Goal: Information Seeking & Learning: Learn about a topic

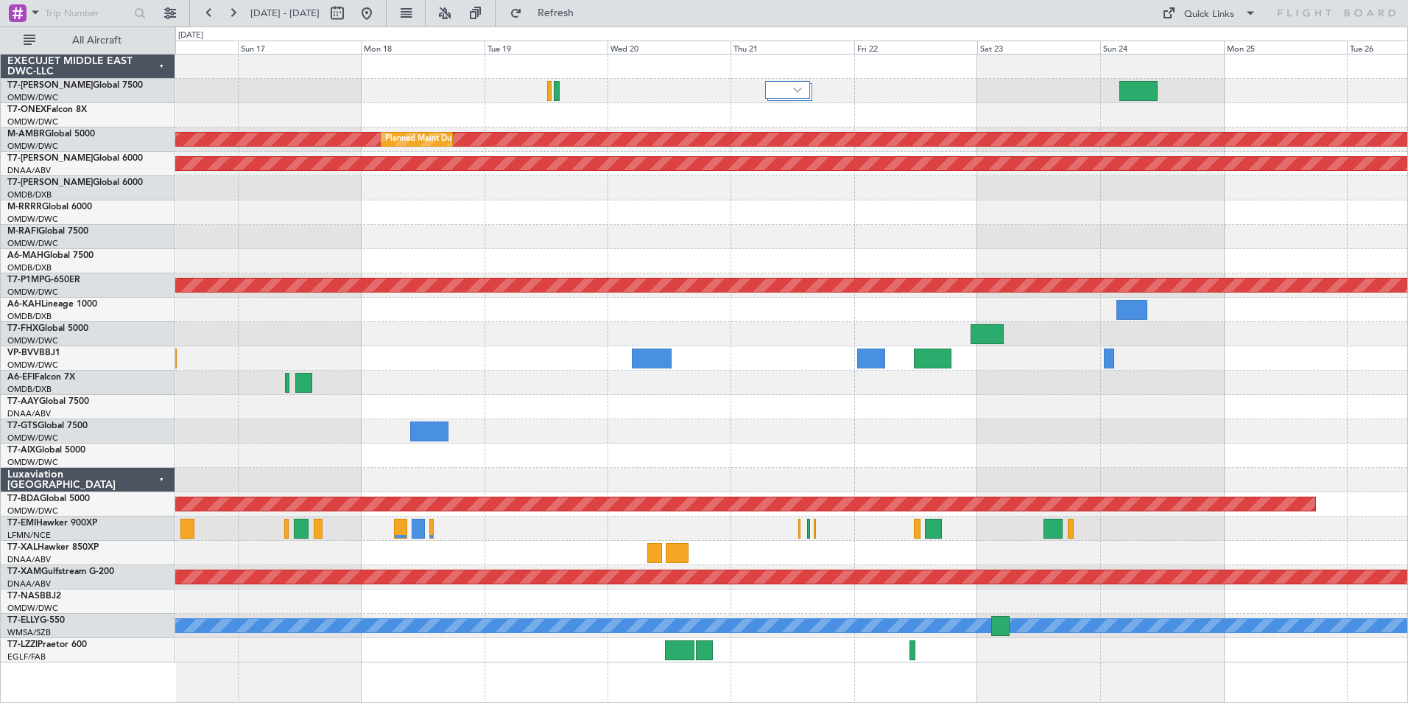
click at [0, 427] on html "[DATE] - [DATE] Refresh Quick Links All Aircraft Planned Maint [GEOGRAPHIC_DATA…" at bounding box center [704, 351] width 1408 height 703
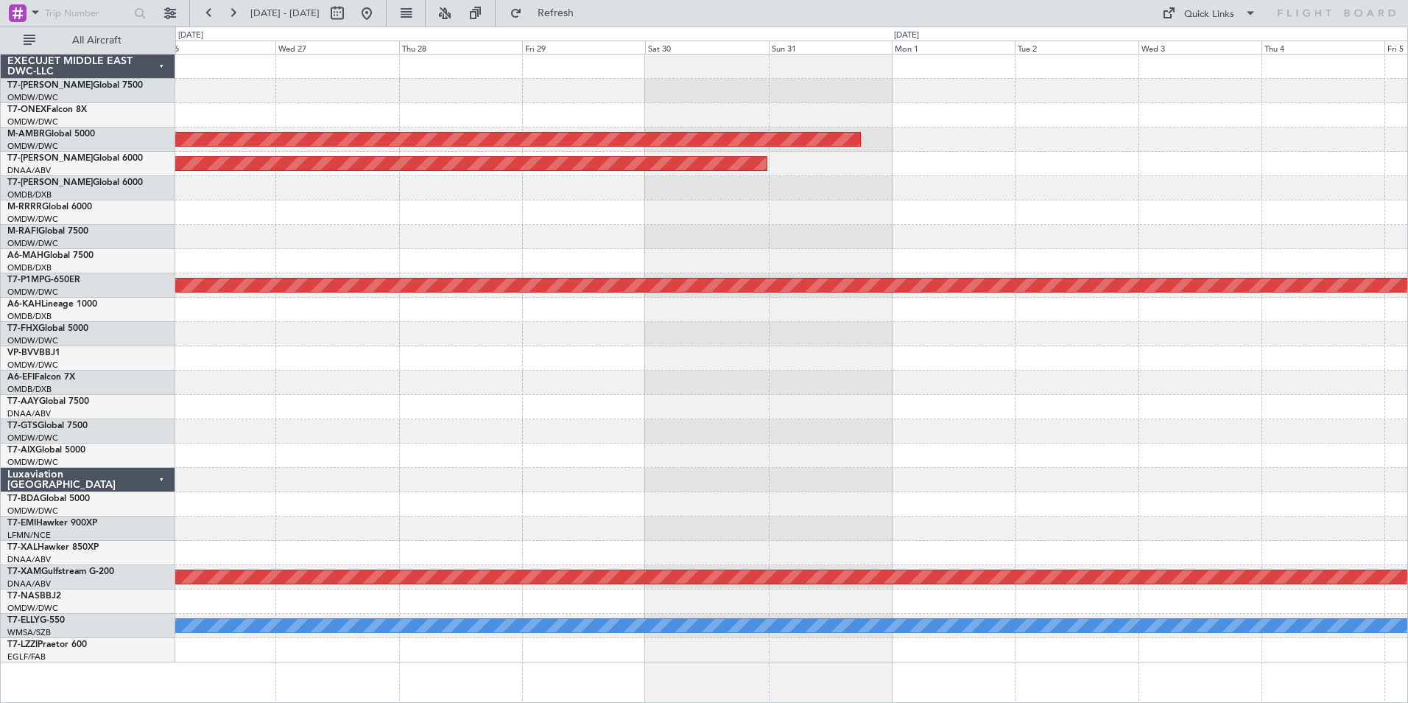
click at [0, 443] on html "[DATE] - [DATE] Refresh Quick Links All Aircraft Planned Maint [GEOGRAPHIC_DATA…" at bounding box center [704, 351] width 1408 height 703
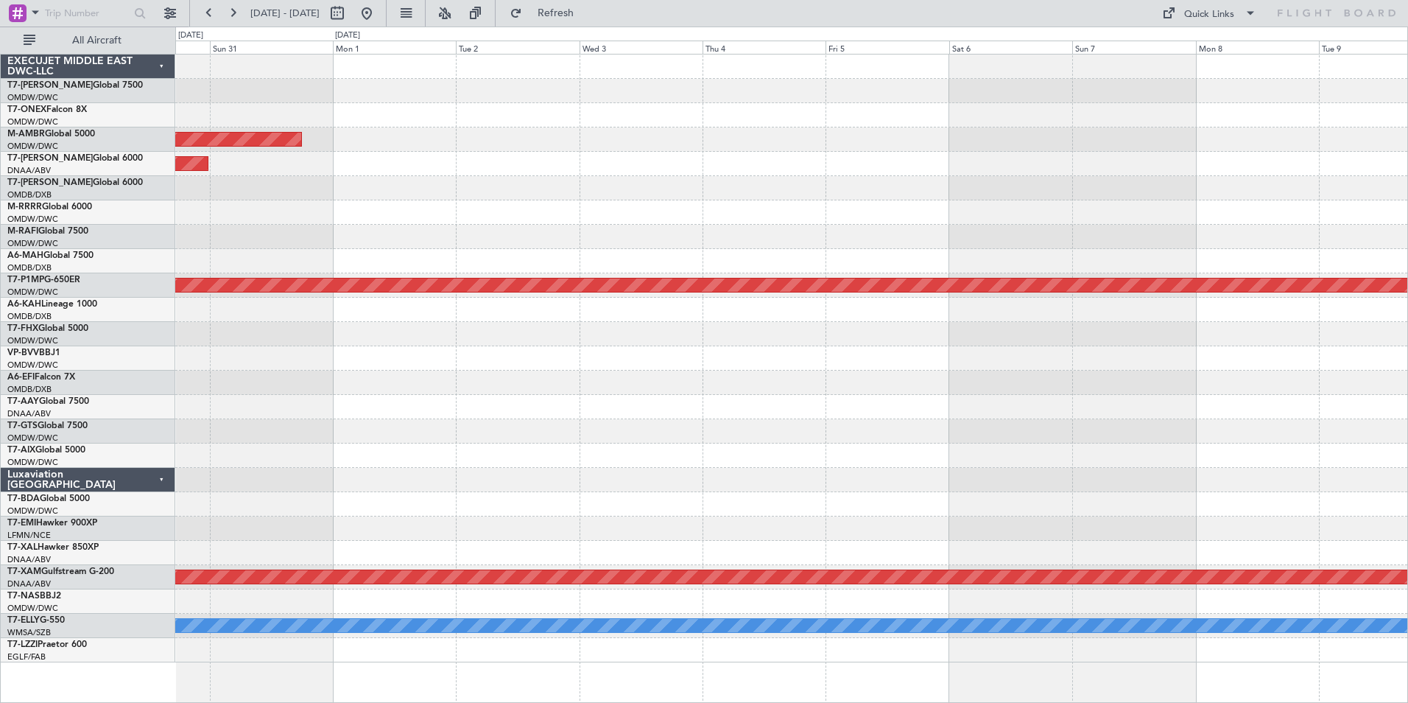
click at [275, 463] on div "Planned Maint Dubai (Al Maktoum Intl) Unplanned Maint [GEOGRAPHIC_DATA] (Al Mak…" at bounding box center [791, 359] width 1232 height 608
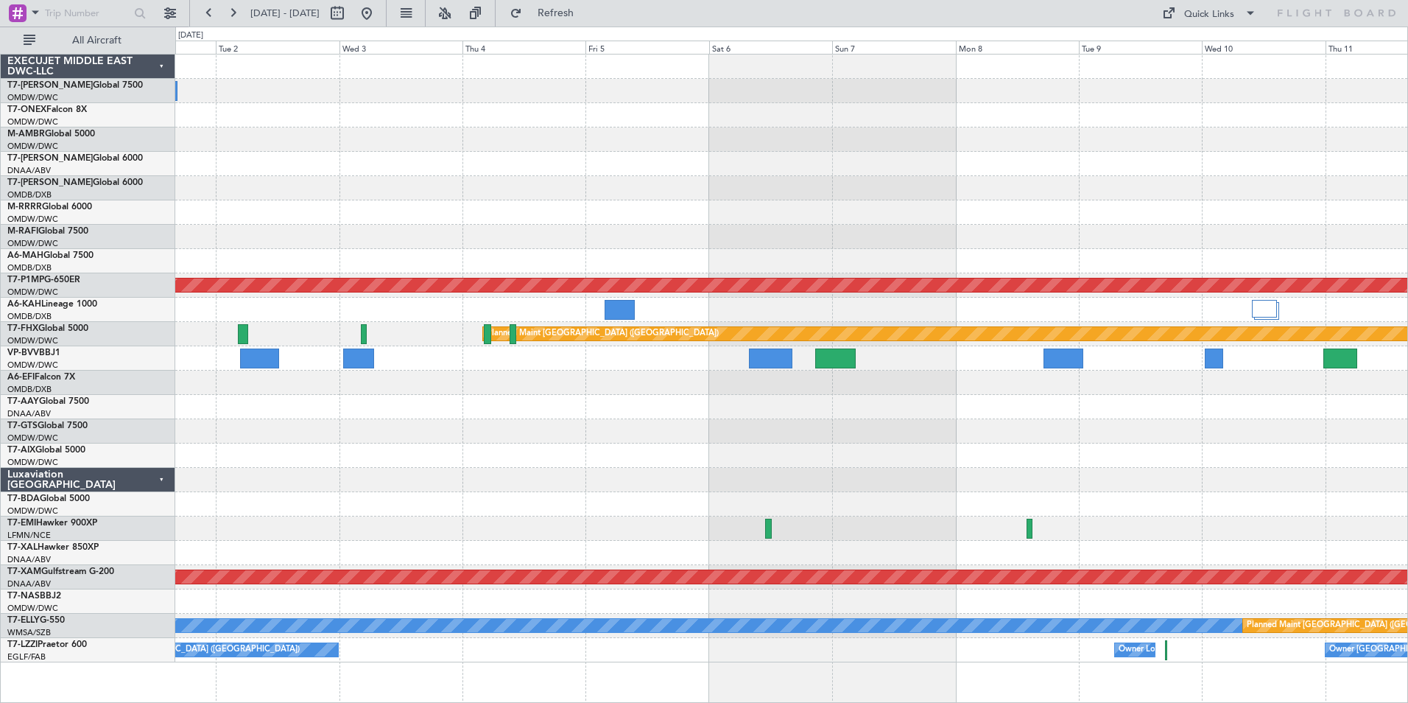
click at [594, 393] on div "Planned Maint Dubai (Al Maktoum Intl) Unplanned Maint [GEOGRAPHIC_DATA] (Al Mak…" at bounding box center [791, 359] width 1232 height 608
